Goal: Task Accomplishment & Management: Use online tool/utility

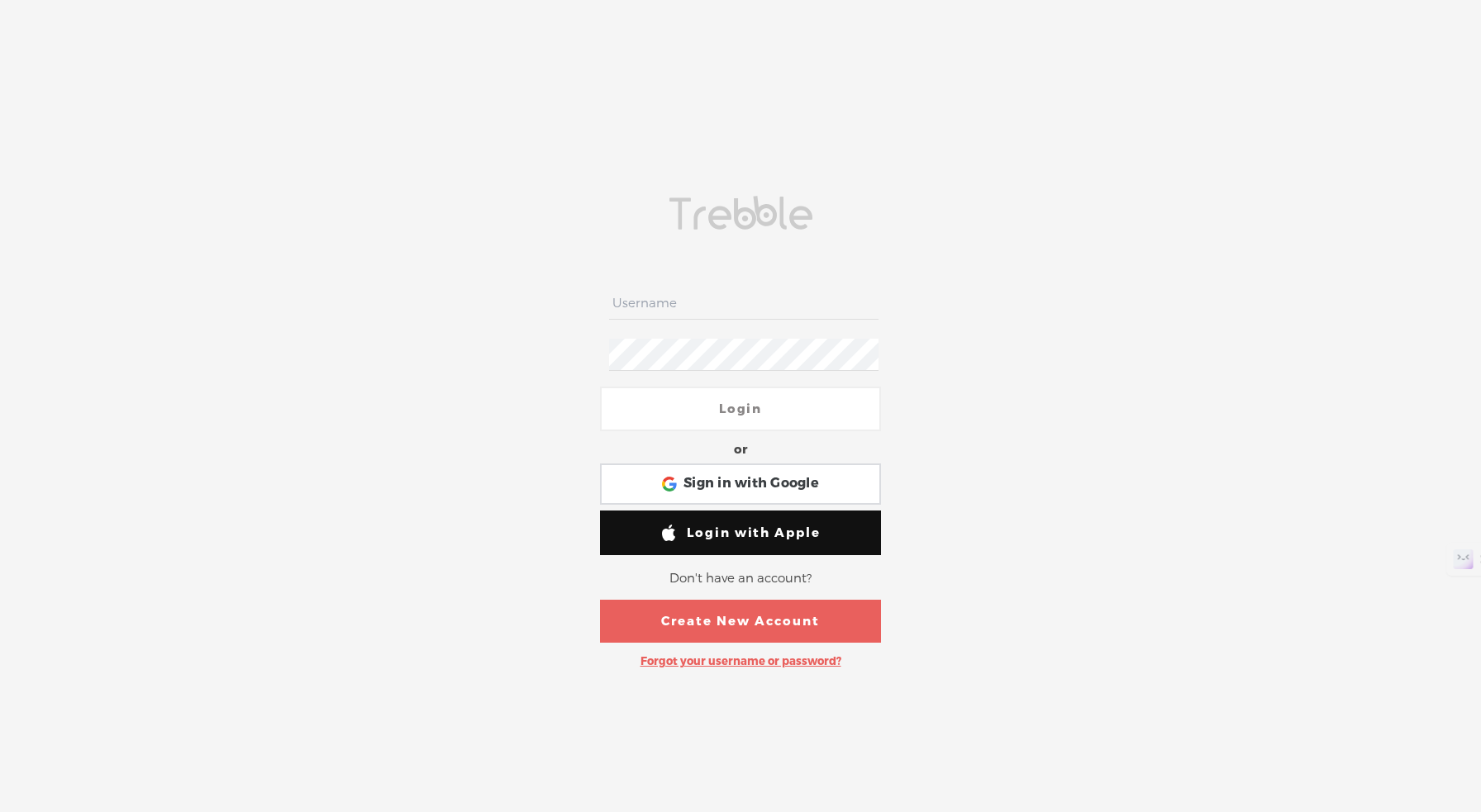
click at [0, 810] on nordpass-portal at bounding box center [0, 810] width 0 height 0
type input "meditatingsurgeon"
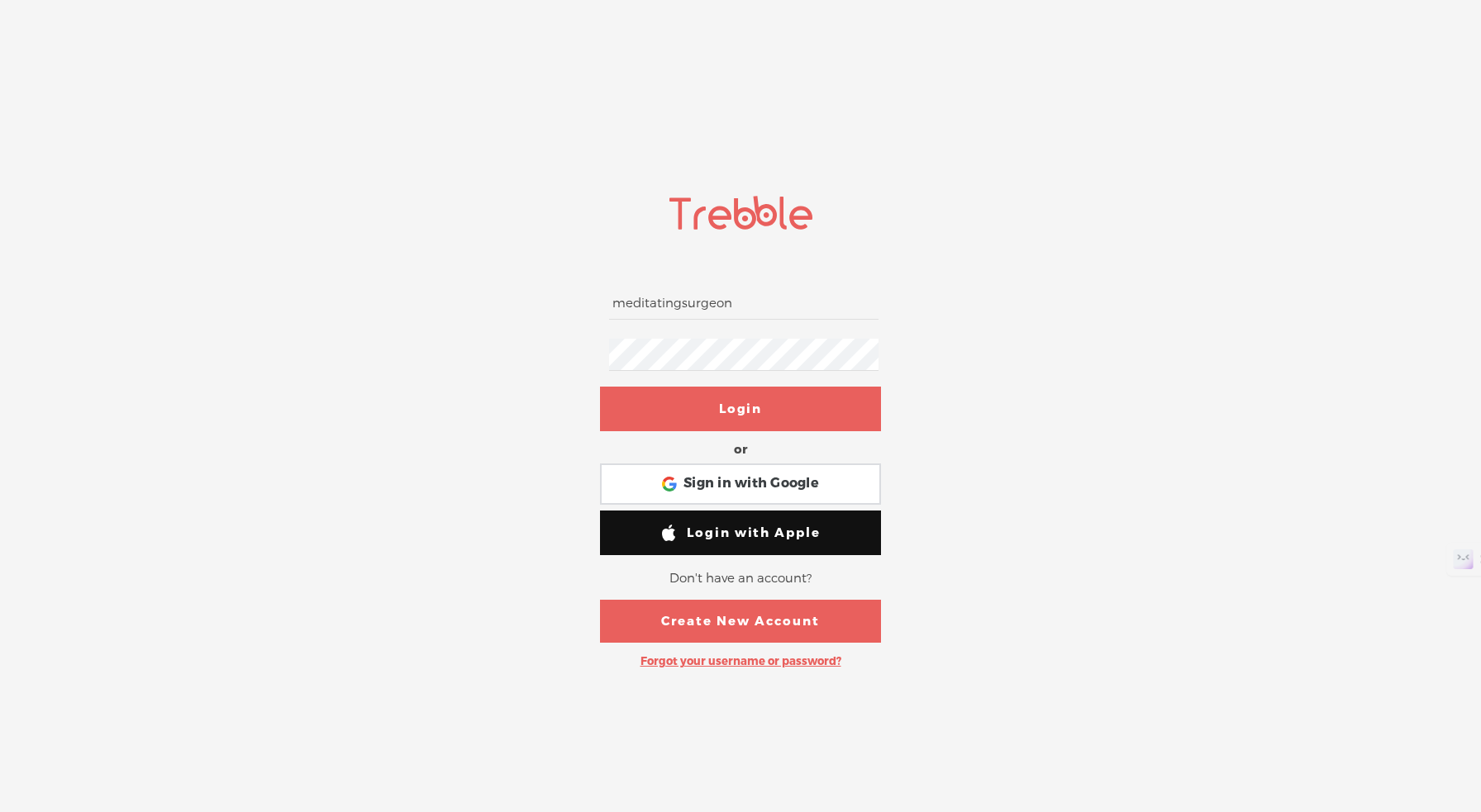
click at [797, 404] on link "Login" at bounding box center [740, 409] width 281 height 44
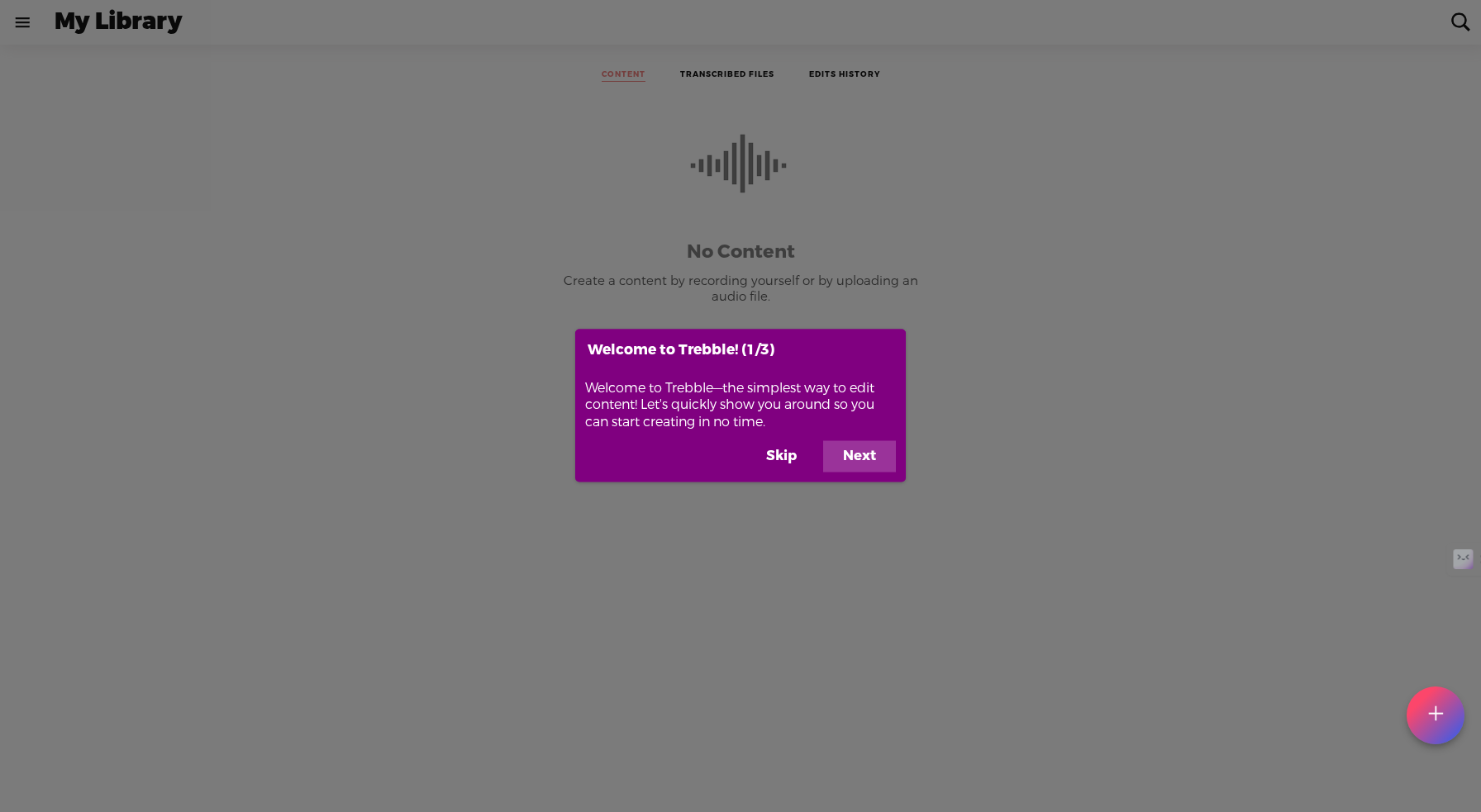
click at [869, 461] on button "Next" at bounding box center [859, 457] width 73 height 32
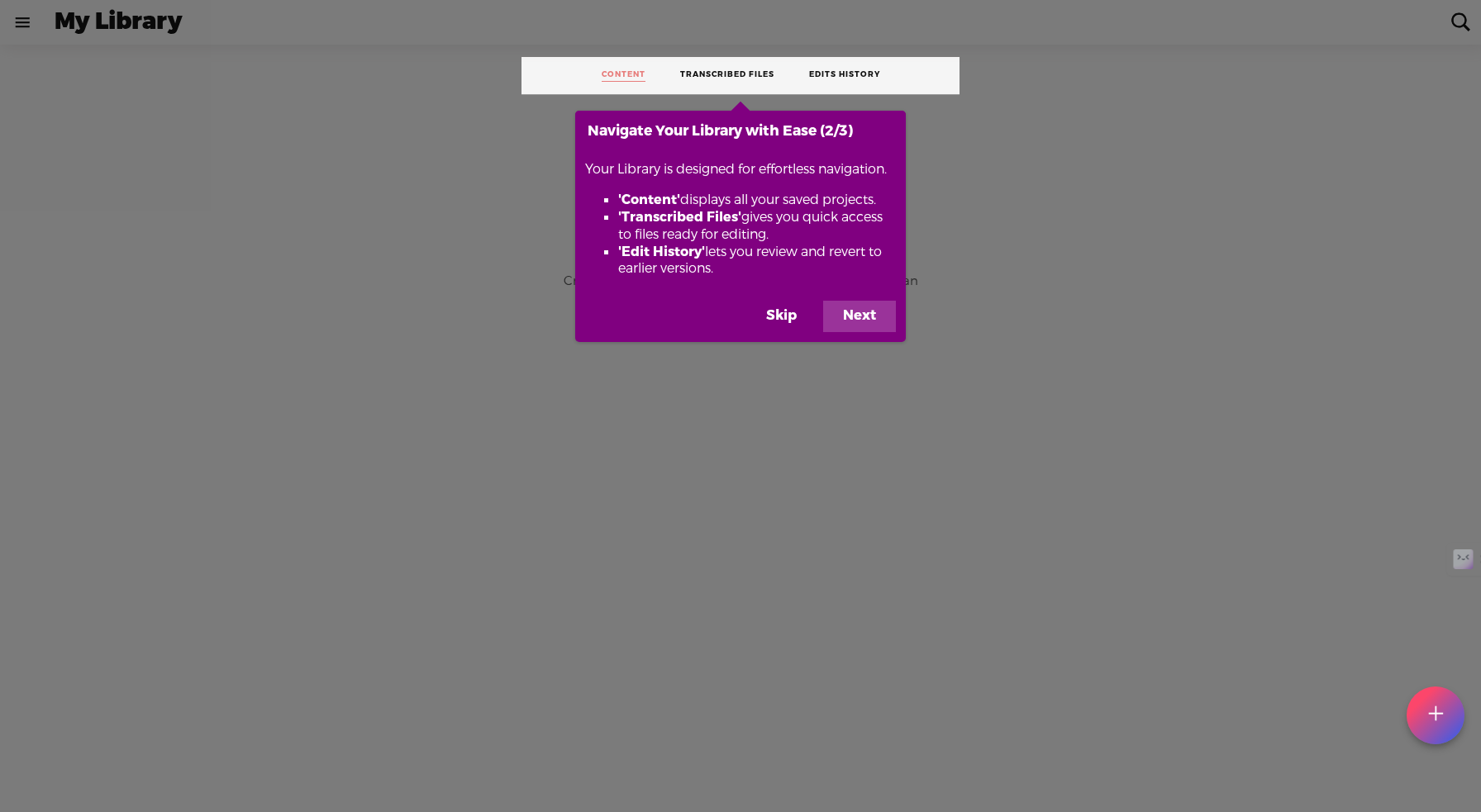
click at [855, 317] on button "Next" at bounding box center [859, 317] width 73 height 32
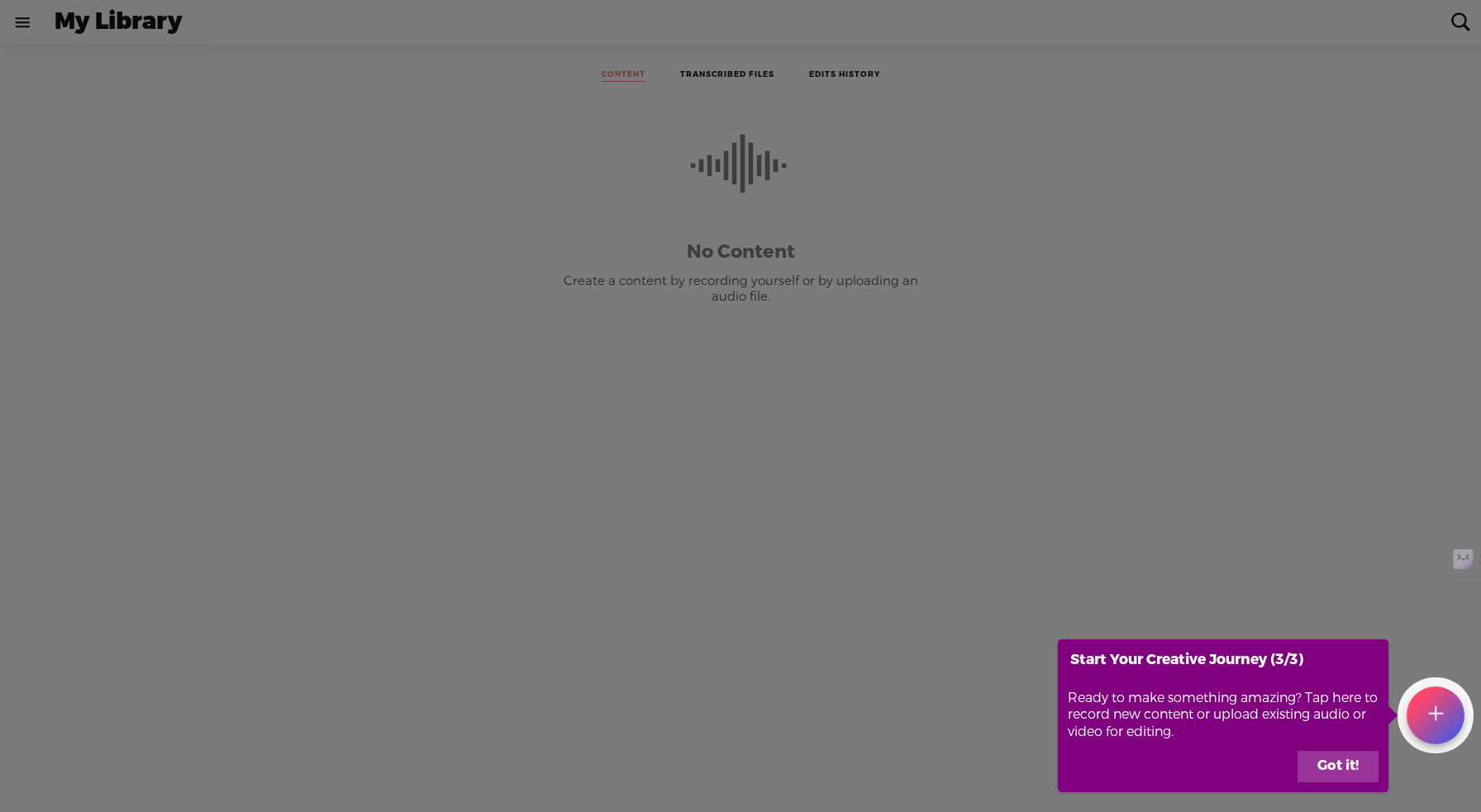
click at [1322, 765] on button "Got it!" at bounding box center [1338, 767] width 81 height 32
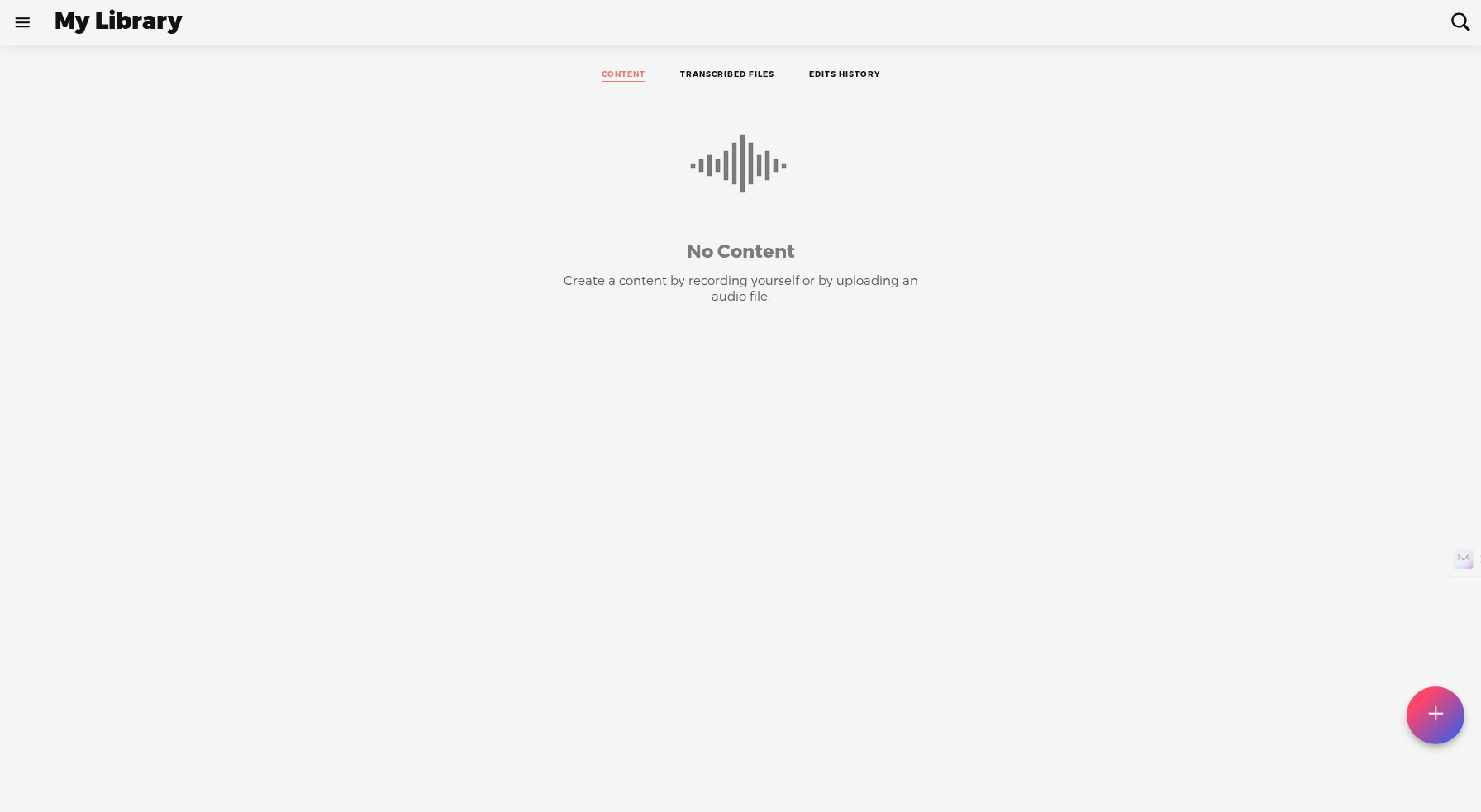
click at [23, 21] on link at bounding box center [22, 22] width 43 height 43
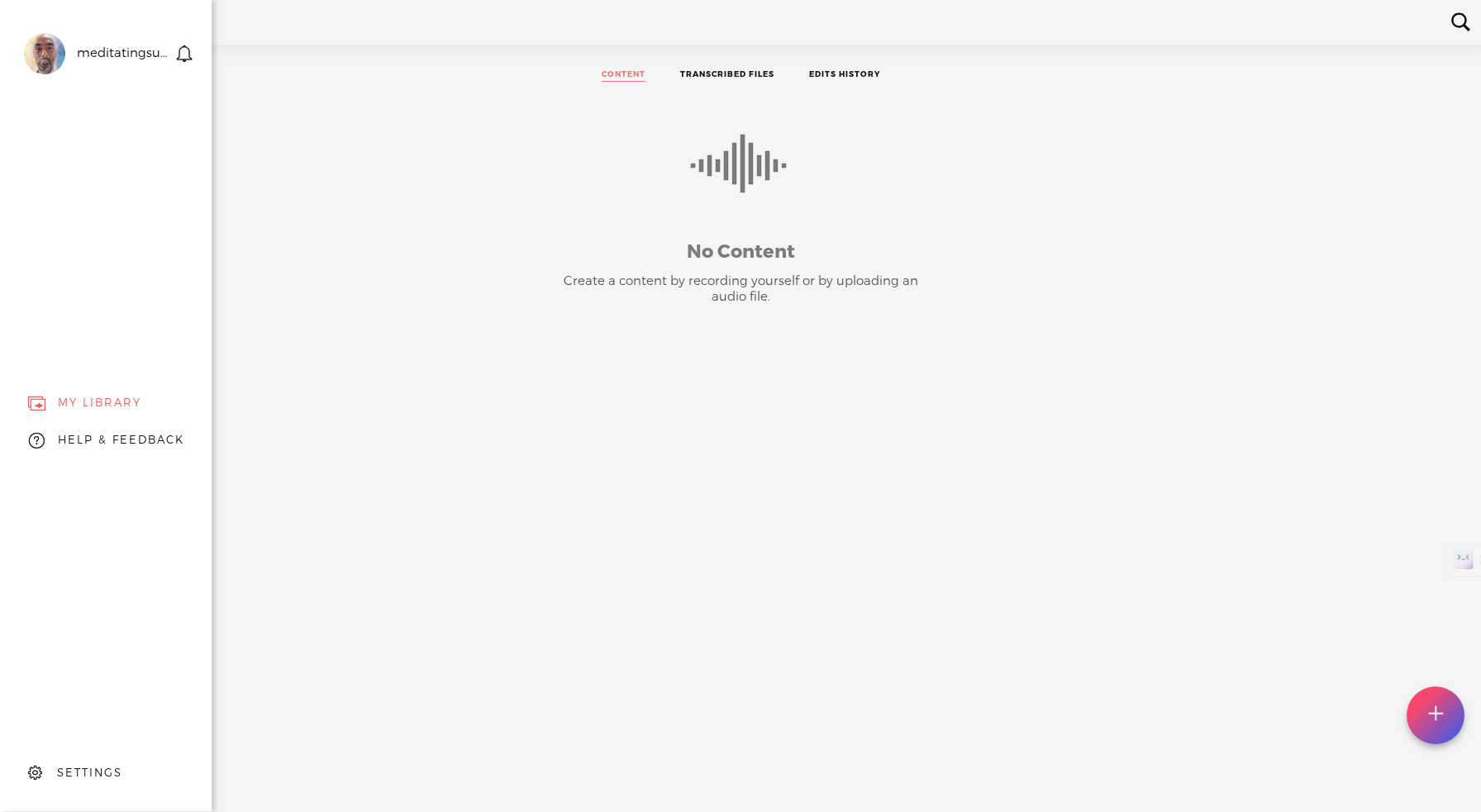
click at [98, 766] on div "SETTINGS" at bounding box center [89, 773] width 65 height 14
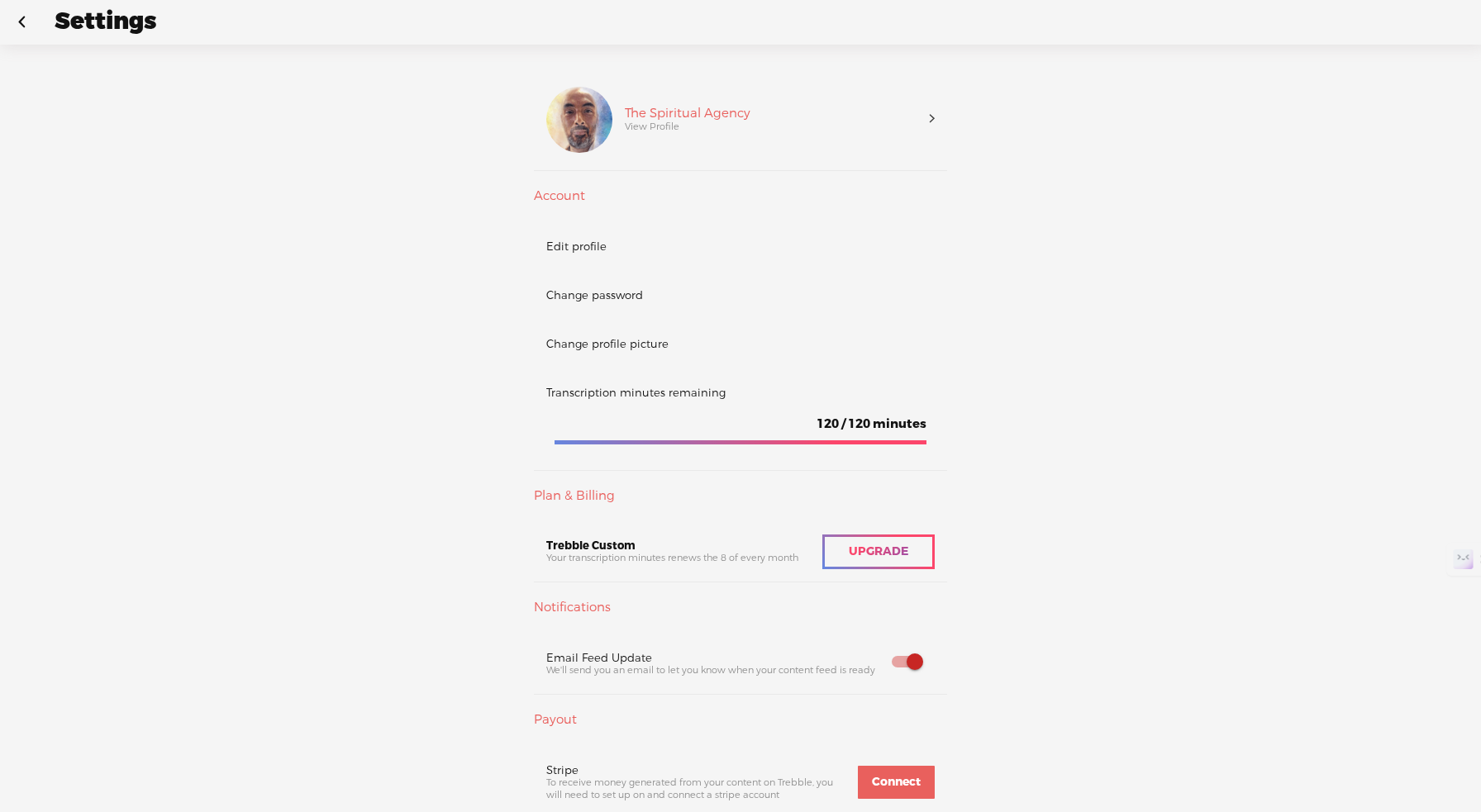
click at [30, 20] on link at bounding box center [21, 22] width 41 height 43
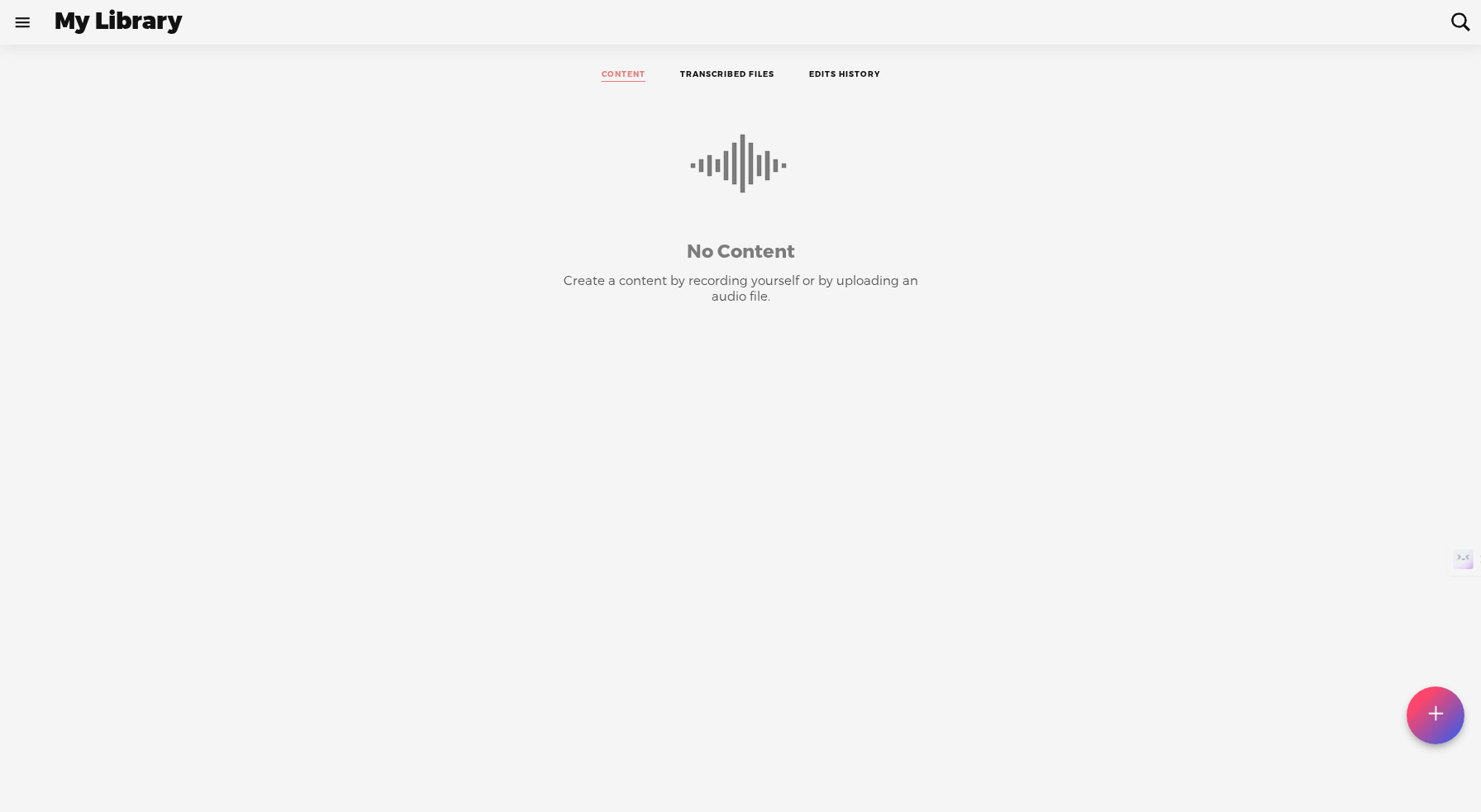
click at [715, 76] on link "TRANSCRIBED FILES" at bounding box center [727, 75] width 94 height 13
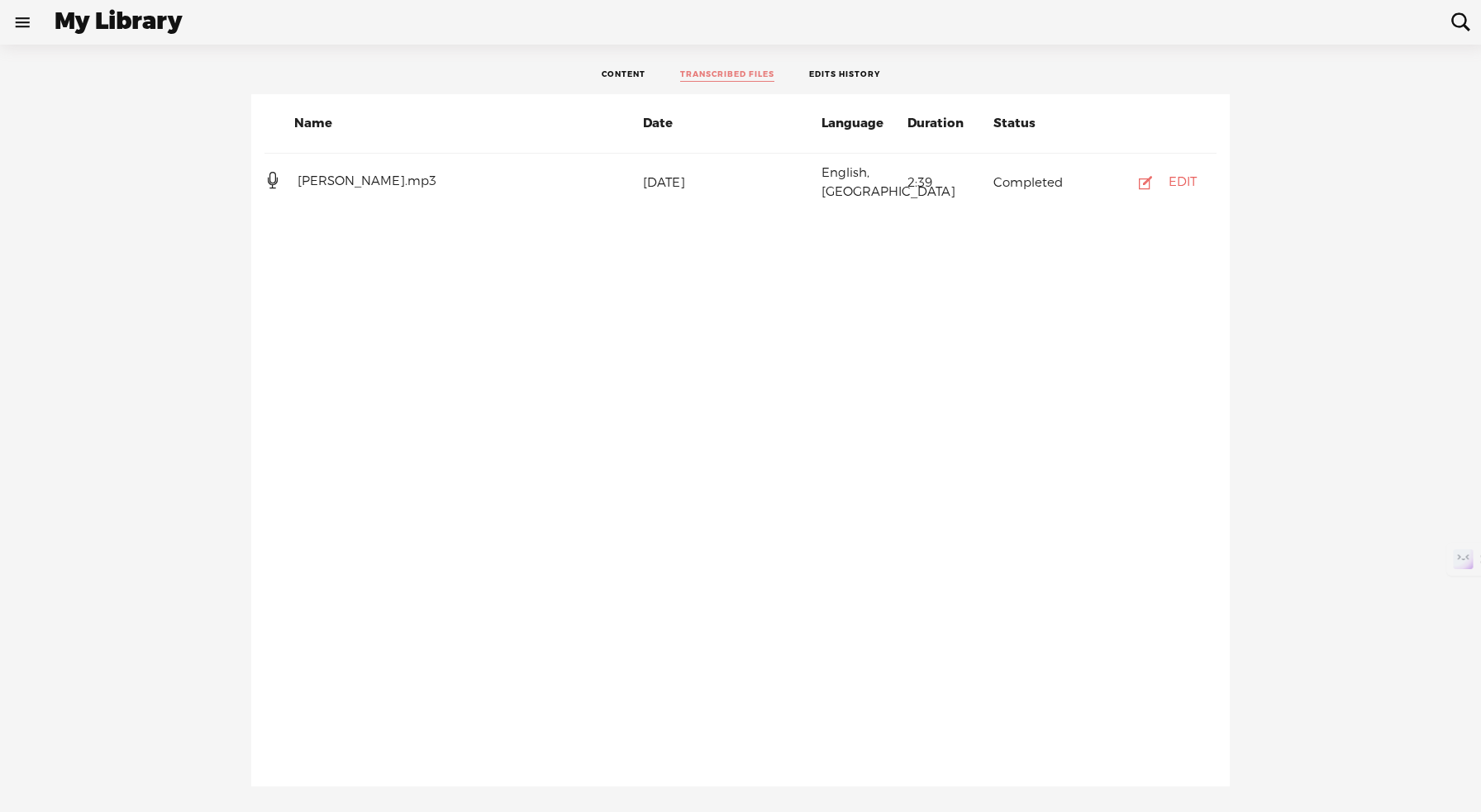
click at [270, 173] on icon at bounding box center [272, 180] width 17 height 17
click at [1181, 175] on div "EDIT" at bounding box center [1183, 183] width 28 height 17
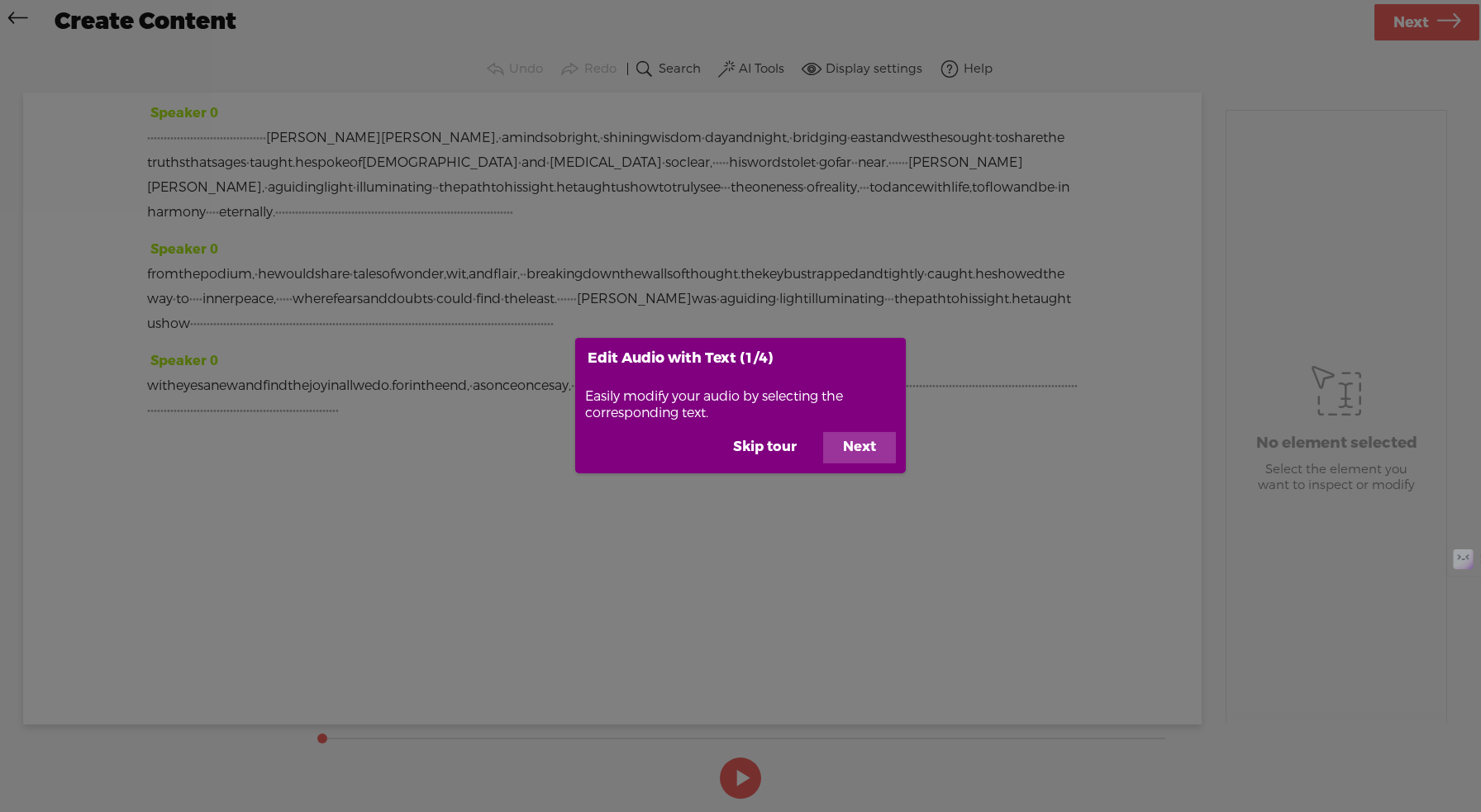
click at [860, 448] on button "Next" at bounding box center [859, 448] width 73 height 32
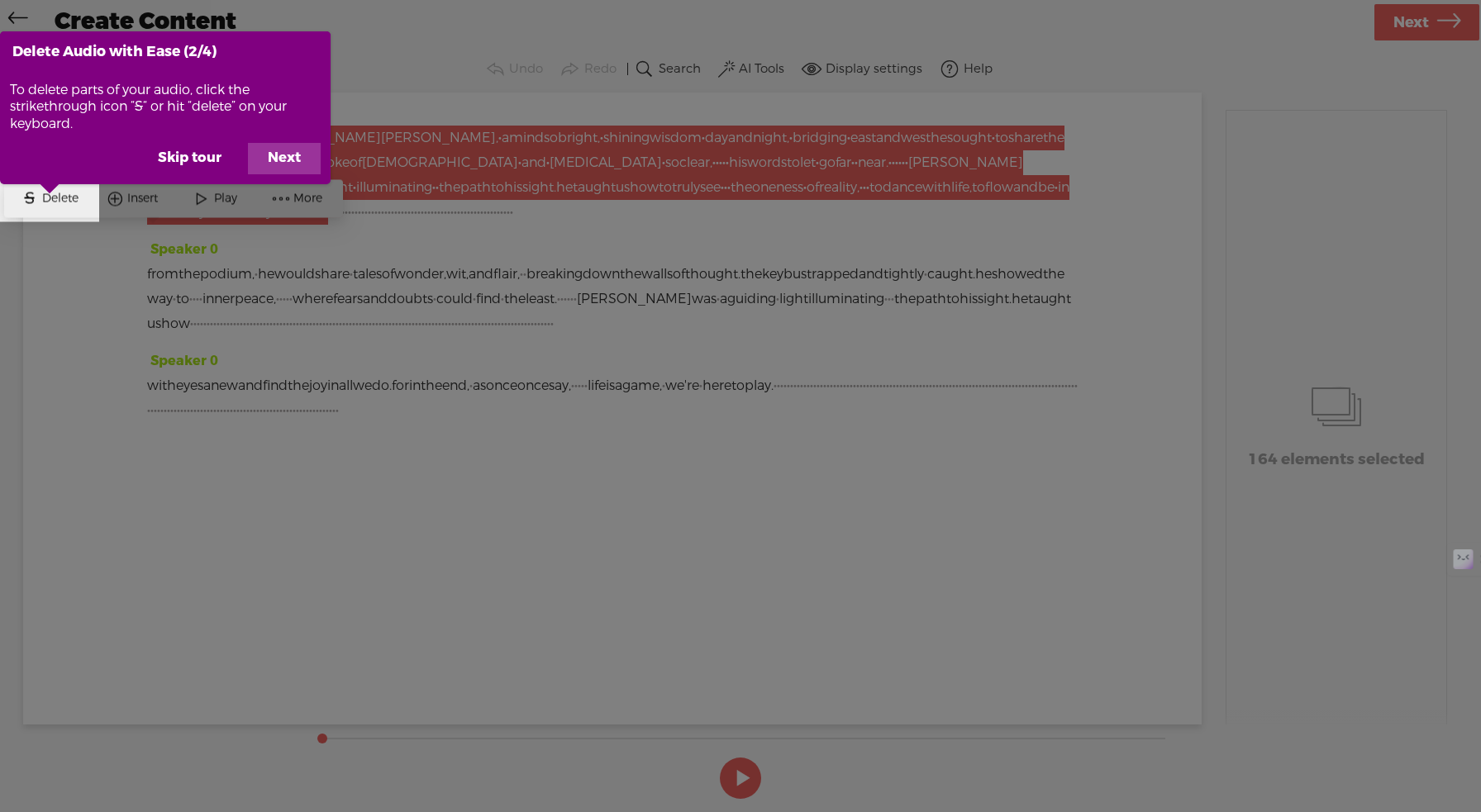
click at [285, 159] on button "Next" at bounding box center [284, 159] width 73 height 32
click at [285, 160] on button "Next" at bounding box center [284, 159] width 73 height 32
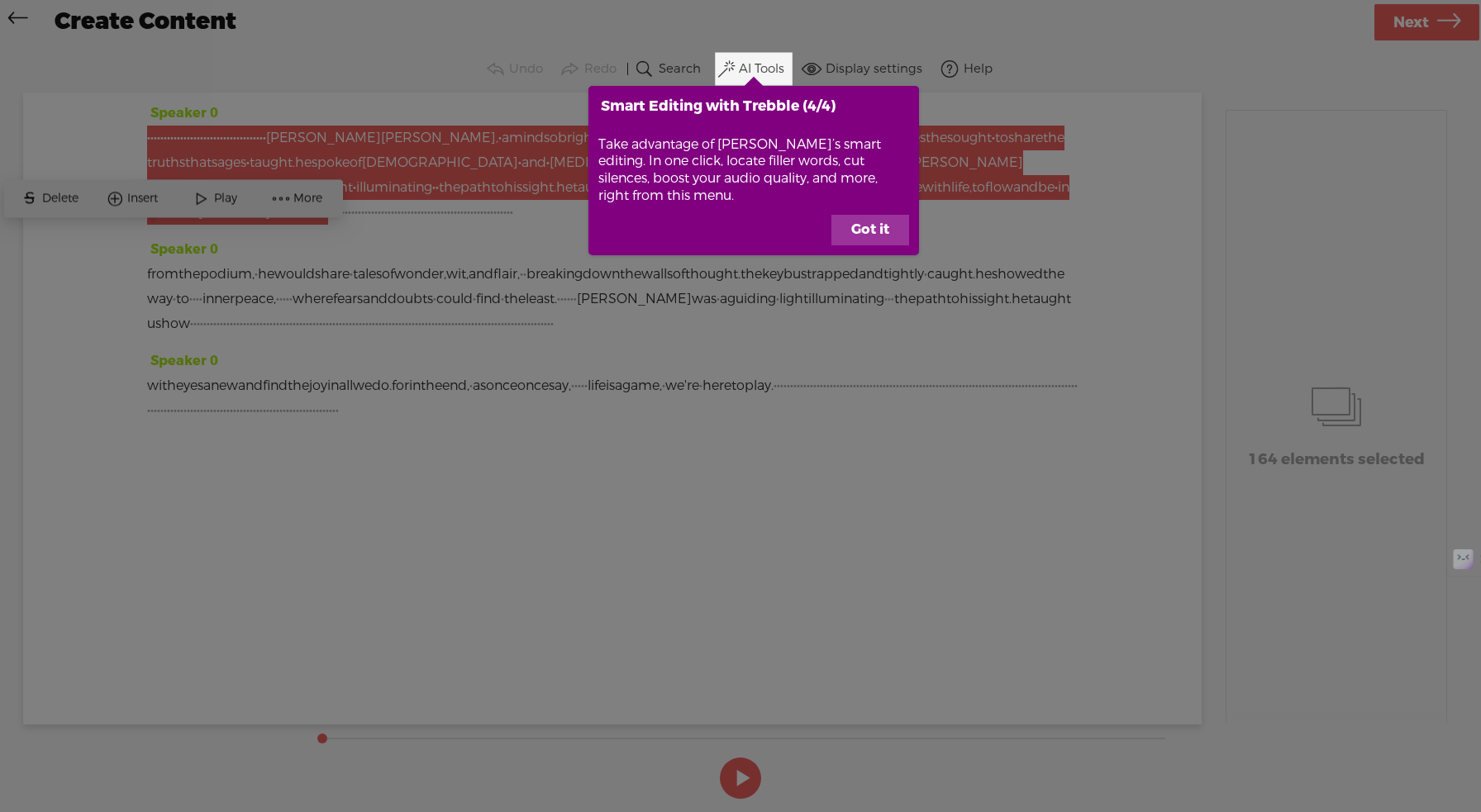
click at [873, 234] on button "Got it" at bounding box center [870, 231] width 78 height 32
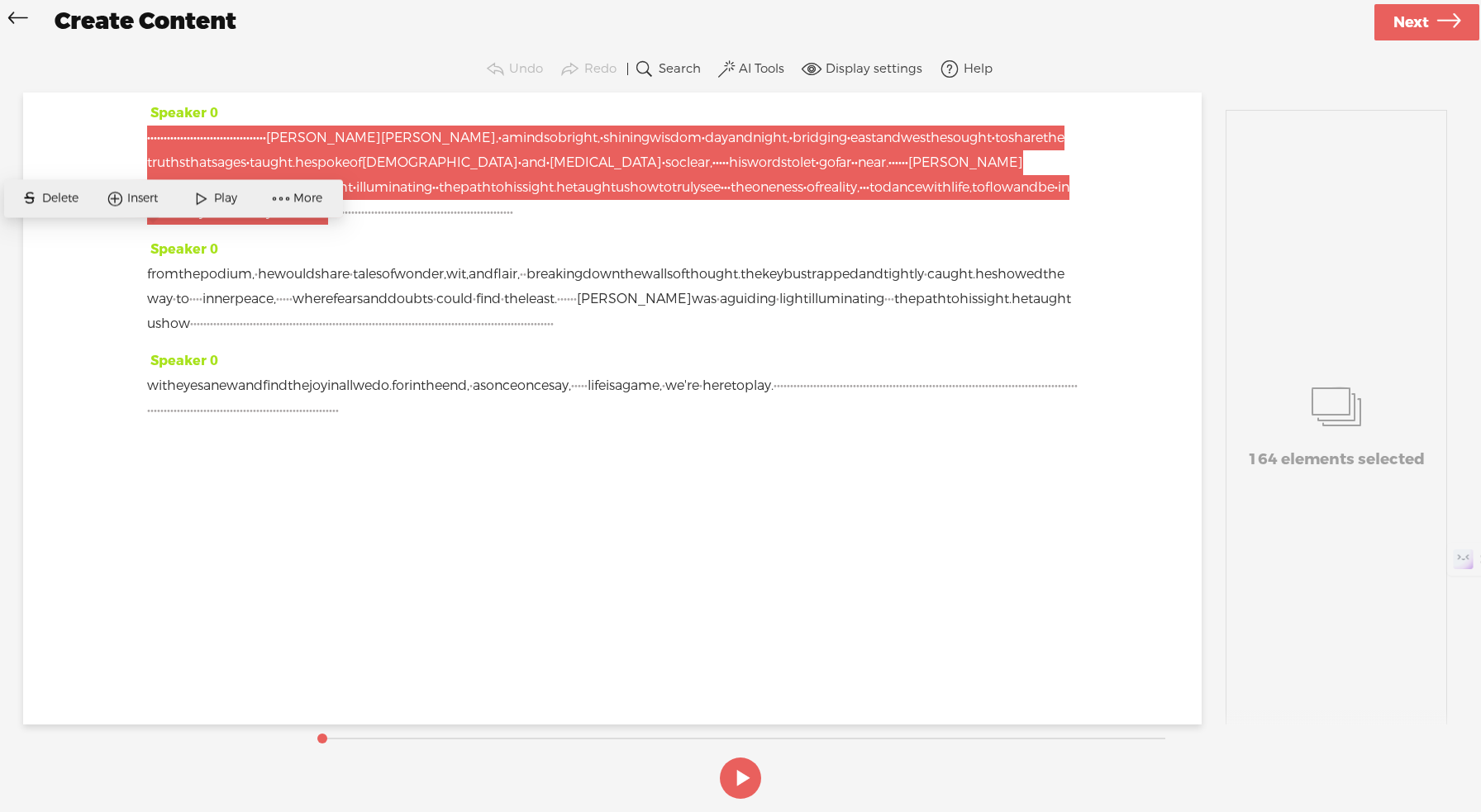
click at [220, 200] on span "Play" at bounding box center [227, 199] width 28 height 17
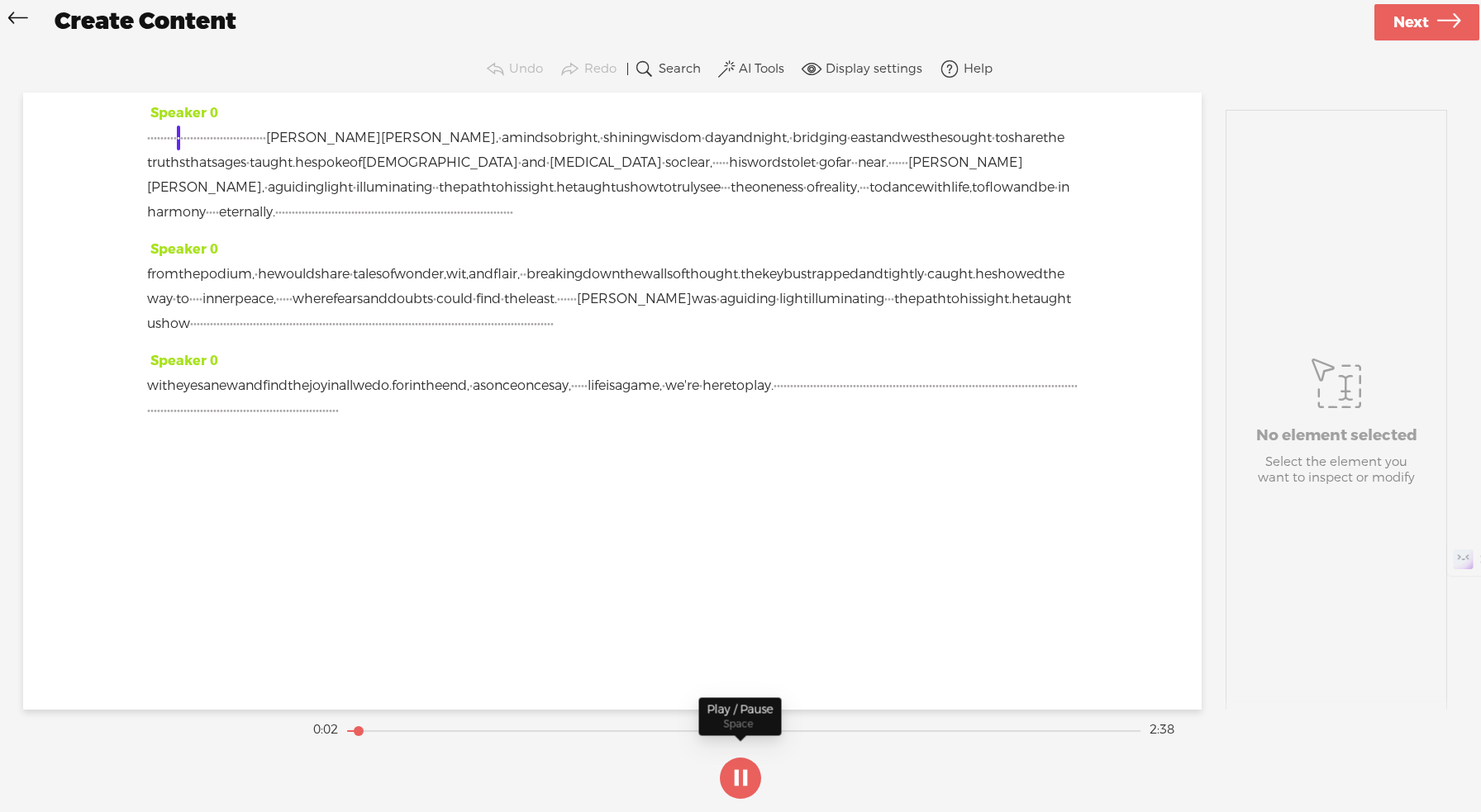
click at [743, 781] on button at bounding box center [740, 778] width 41 height 41
click at [226, 398] on span "anew" at bounding box center [221, 386] width 35 height 25
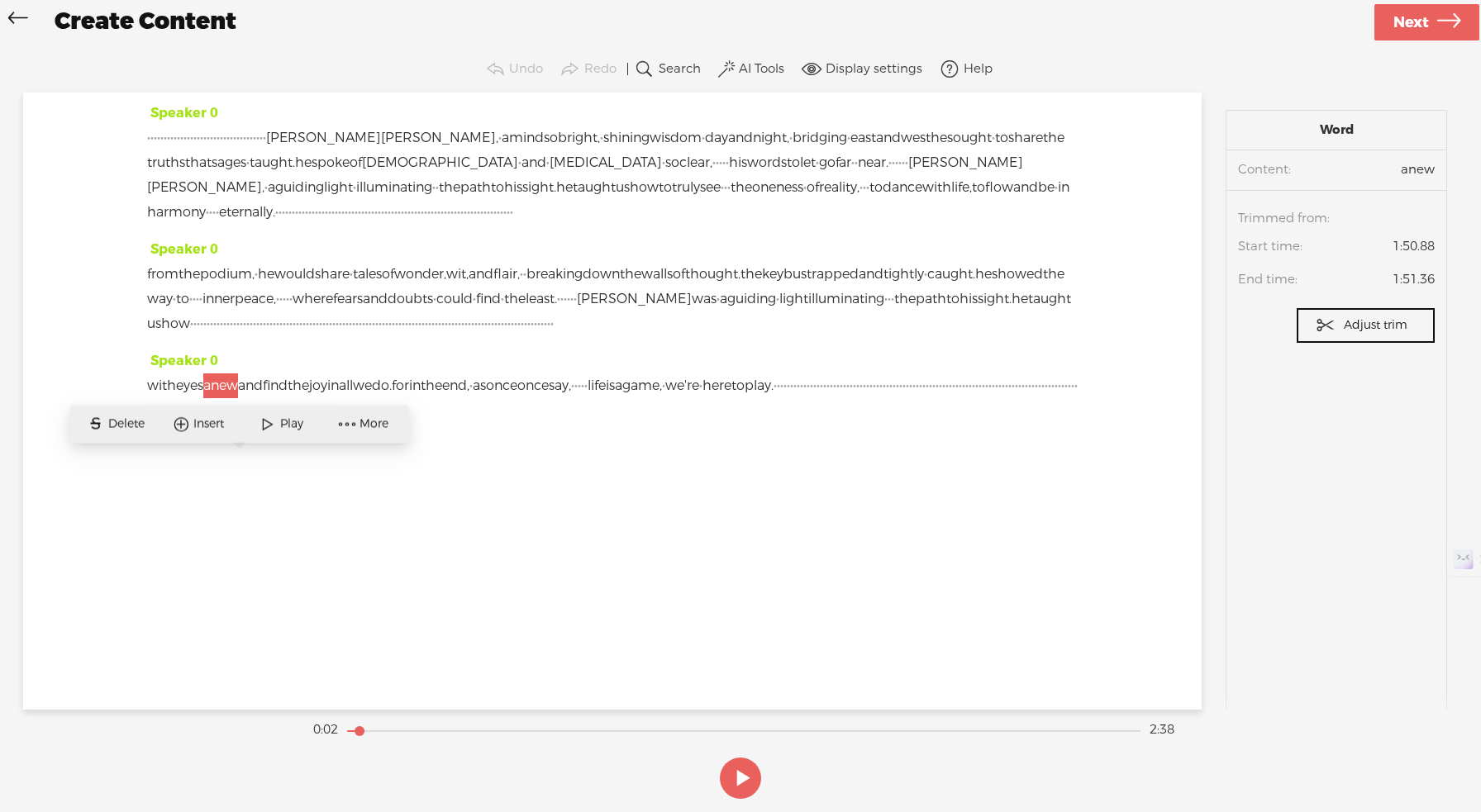
click at [260, 337] on span "·" at bounding box center [258, 324] width 3 height 25
